Goal: Find specific page/section: Find specific page/section

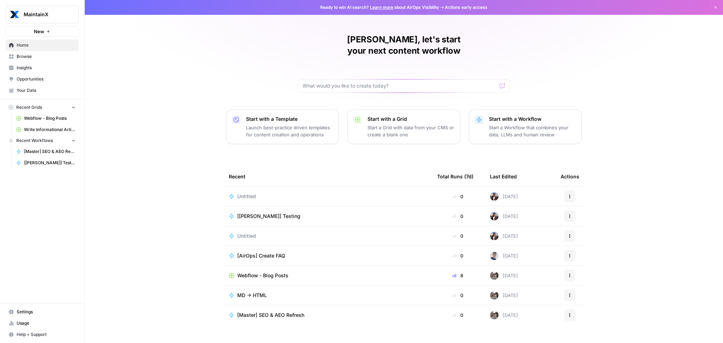
click at [287, 272] on span "Webflow - Blog Posts" at bounding box center [262, 275] width 51 height 7
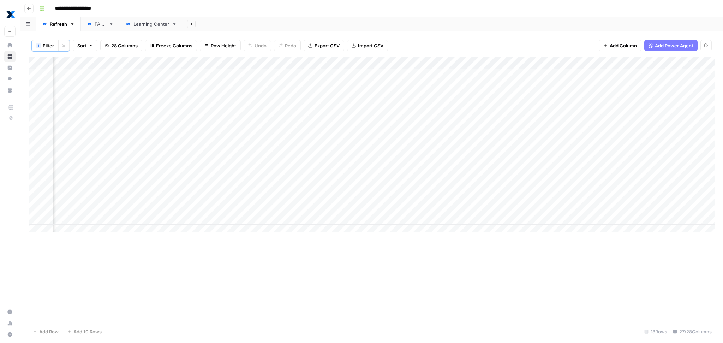
scroll to position [0, 1539]
click at [141, 26] on div "Learning Center" at bounding box center [151, 23] width 36 height 7
click at [50, 24] on div "Refresh" at bounding box center [58, 23] width 17 height 7
click at [48, 44] on span "Filter" at bounding box center [48, 45] width 11 height 7
type input "Test"
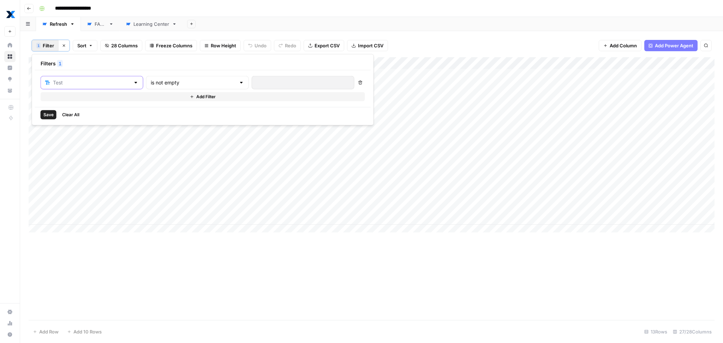
click at [81, 84] on input "text" at bounding box center [91, 82] width 77 height 7
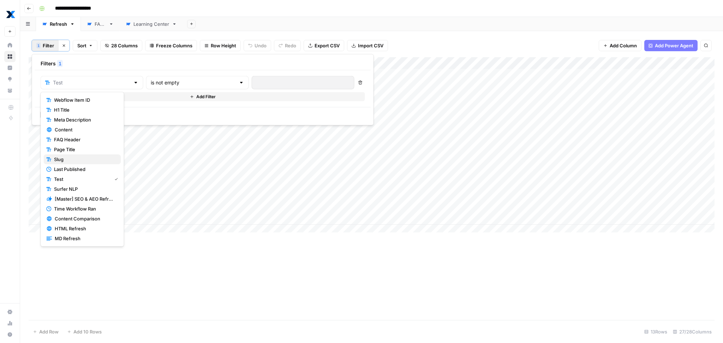
click at [76, 160] on span "Slug" at bounding box center [84, 159] width 61 height 7
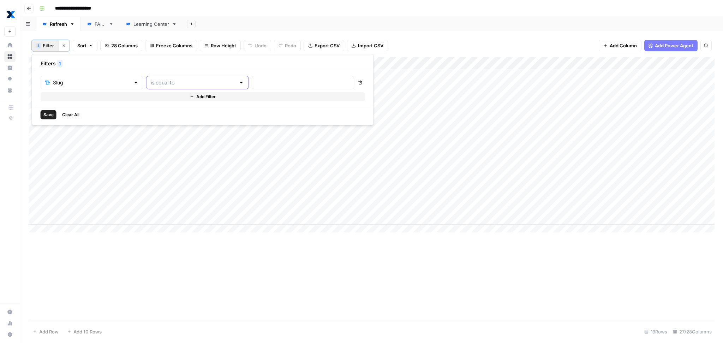
click at [154, 85] on input "text" at bounding box center [193, 82] width 85 height 7
click at [150, 118] on span "contains" at bounding box center [167, 119] width 69 height 7
type input "contains"
click at [256, 79] on input "text" at bounding box center [303, 82] width 94 height 7
paste input "/blog/preventive-maintenance-vs-reactive-maintenance"
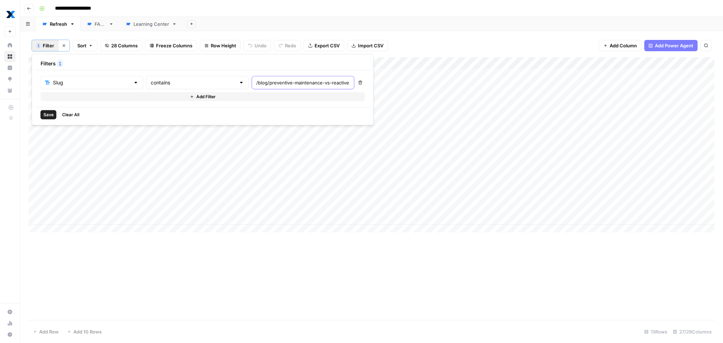
scroll to position [0, 47]
type input "/blog/preventive-maintenance-vs-reactive-maintenance"
click at [46, 118] on button "Save" at bounding box center [49, 114] width 16 height 9
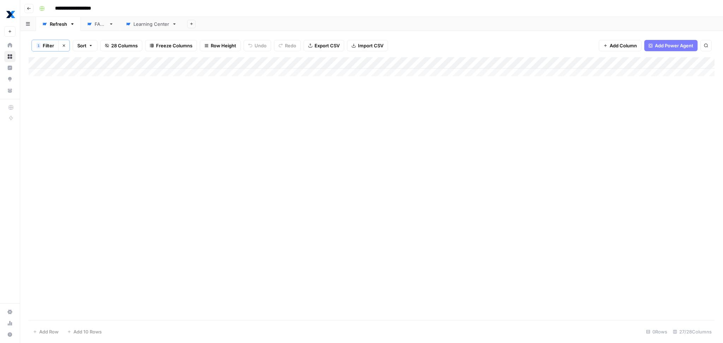
click at [54, 46] on button "1 Filter" at bounding box center [45, 45] width 27 height 11
click at [146, 77] on div "contains" at bounding box center [197, 82] width 103 height 13
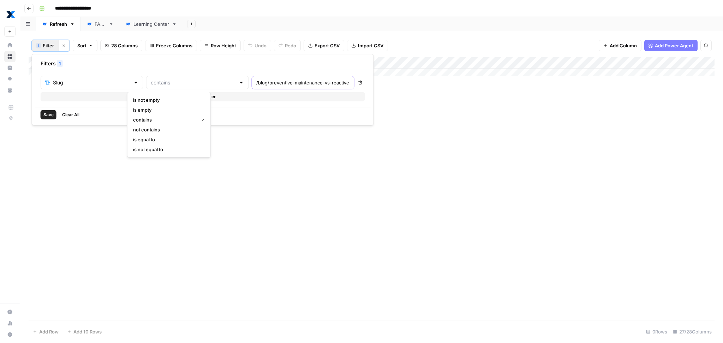
type input "contains"
click at [256, 84] on input "/blog/preventive-maintenance-vs-reactive-maintenance" at bounding box center [303, 82] width 94 height 7
type input "blog/preventive-maintenance-vs-reactive-maintenance"
click at [53, 113] on button "Save" at bounding box center [49, 114] width 16 height 9
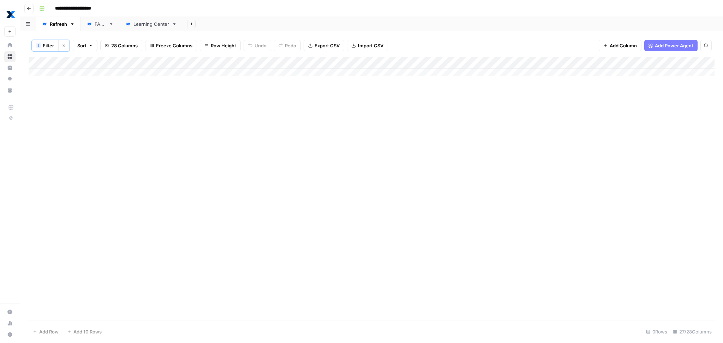
click at [66, 45] on button "Clear filters" at bounding box center [63, 45] width 11 height 11
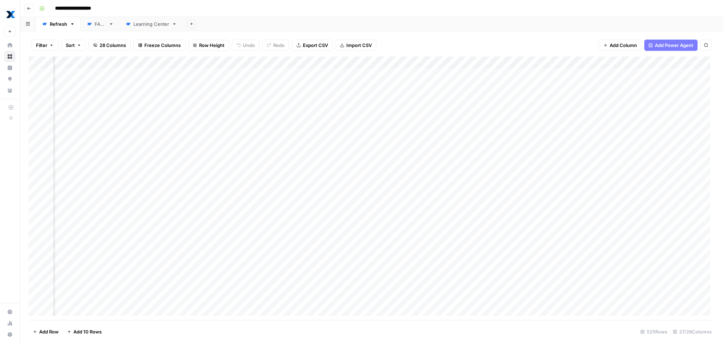
scroll to position [0, 474]
click at [49, 43] on span "button" at bounding box center [51, 45] width 4 height 4
click at [72, 81] on input "text" at bounding box center [83, 82] width 77 height 7
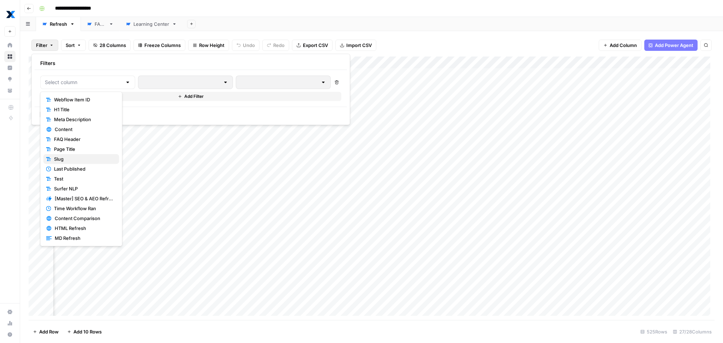
click at [71, 158] on span "Slug" at bounding box center [84, 158] width 60 height 7
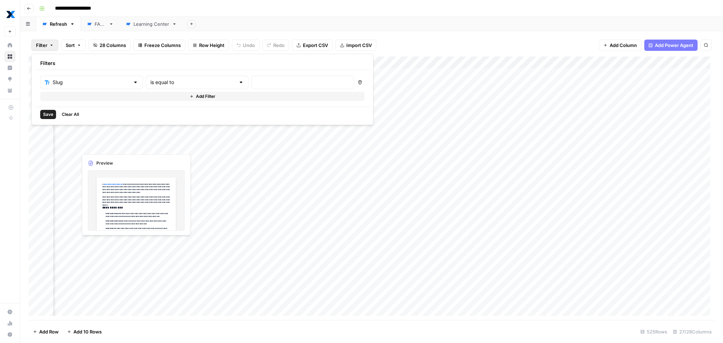
click at [251, 78] on div at bounding box center [302, 82] width 103 height 13
paste input "/blog/preventive-maintenance-vs-reactive-maintenance"
type input "preventive-maintenance-vs-reactive-maintenance"
click at [49, 115] on span "Save" at bounding box center [48, 114] width 10 height 6
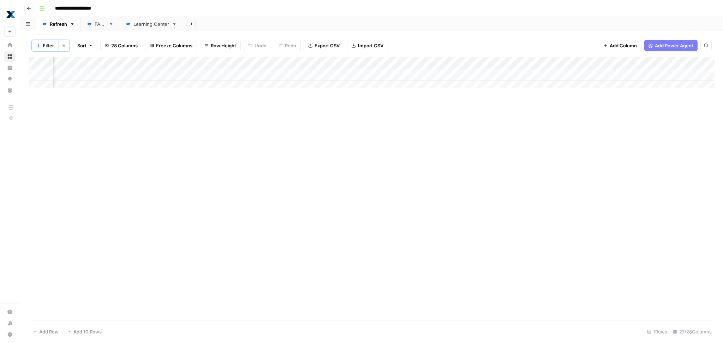
scroll to position [0, 825]
click at [483, 63] on div "Add Column" at bounding box center [372, 74] width 686 height 35
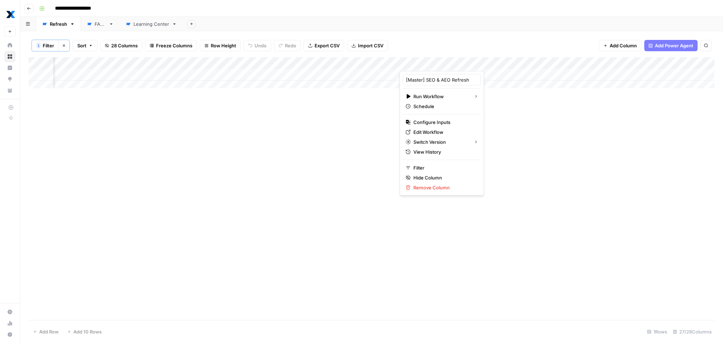
click at [344, 141] on div "Add Column" at bounding box center [372, 188] width 686 height 263
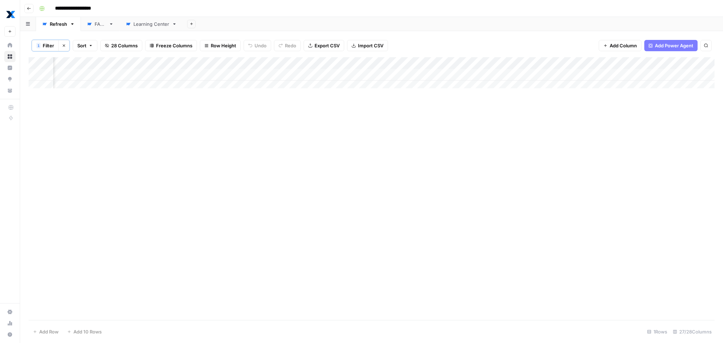
click at [406, 74] on div "Add Column" at bounding box center [372, 74] width 686 height 35
